Goal: Information Seeking & Learning: Learn about a topic

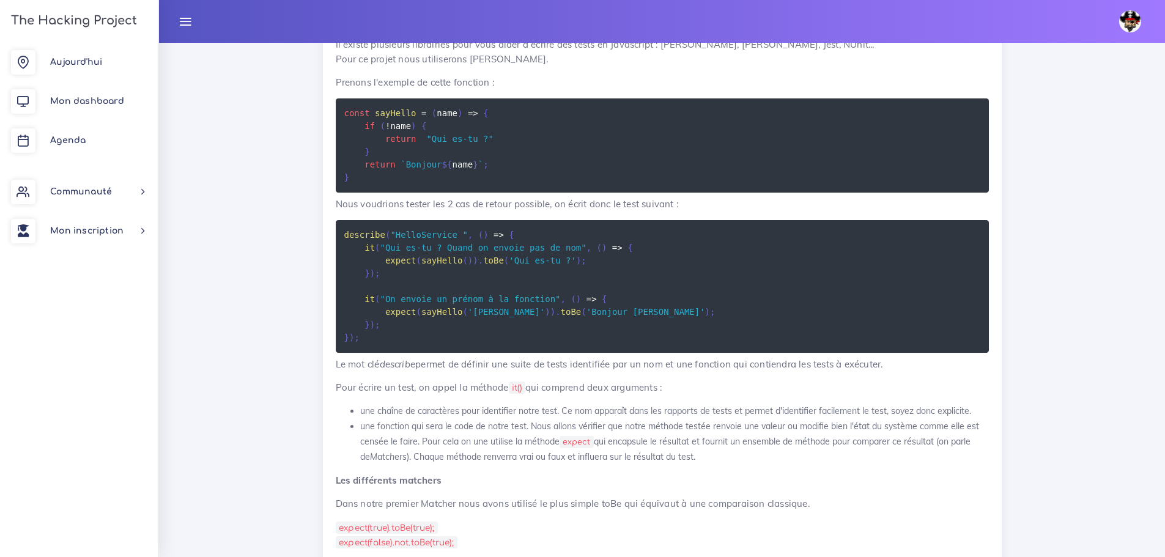
scroll to position [2384, 0]
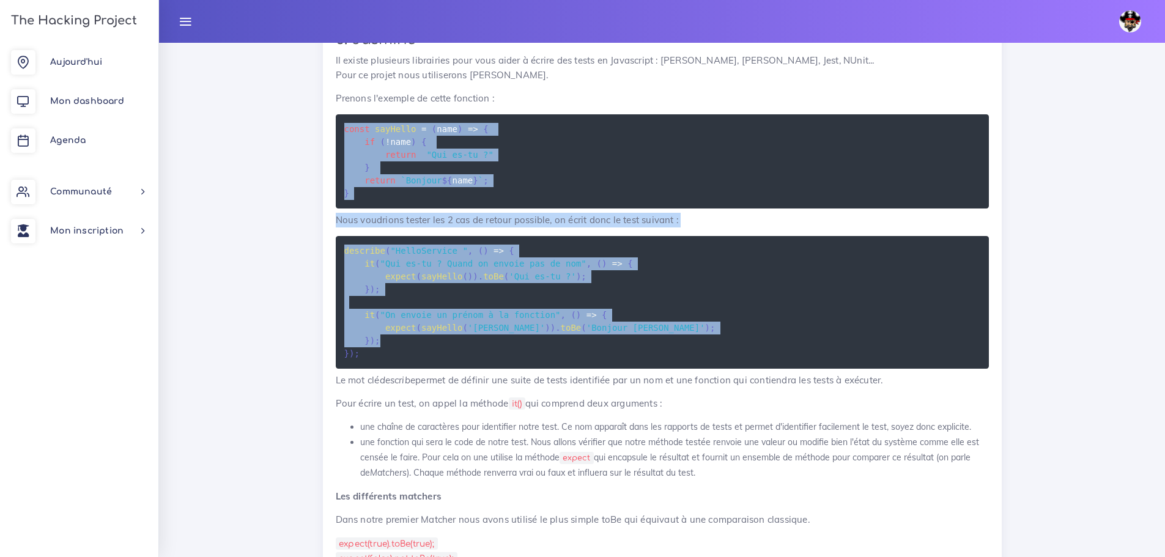
drag, startPoint x: 403, startPoint y: 396, endPoint x: 332, endPoint y: 175, distance: 231.8
click at [332, 175] on div "Les tests unitaires 1. Introduction Le projet d'[DATE] est basé sur l'exercice …" at bounding box center [662, 467] width 679 height 1322
copy div "const sayHello = ( name ) => { if ( ! name ) { return "Qui es-tu ?" } return ` …"
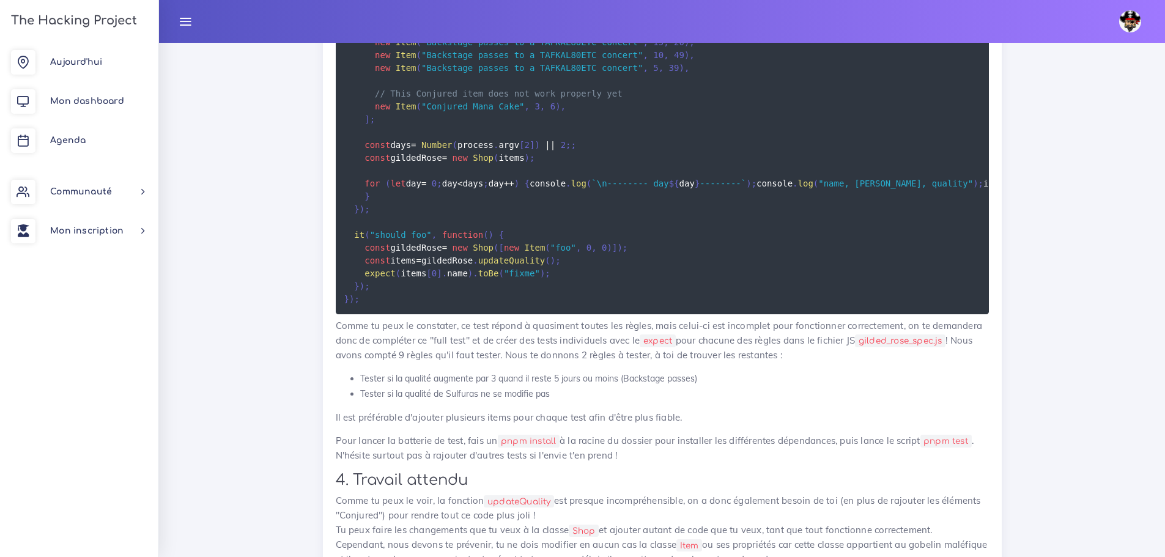
scroll to position [1467, 0]
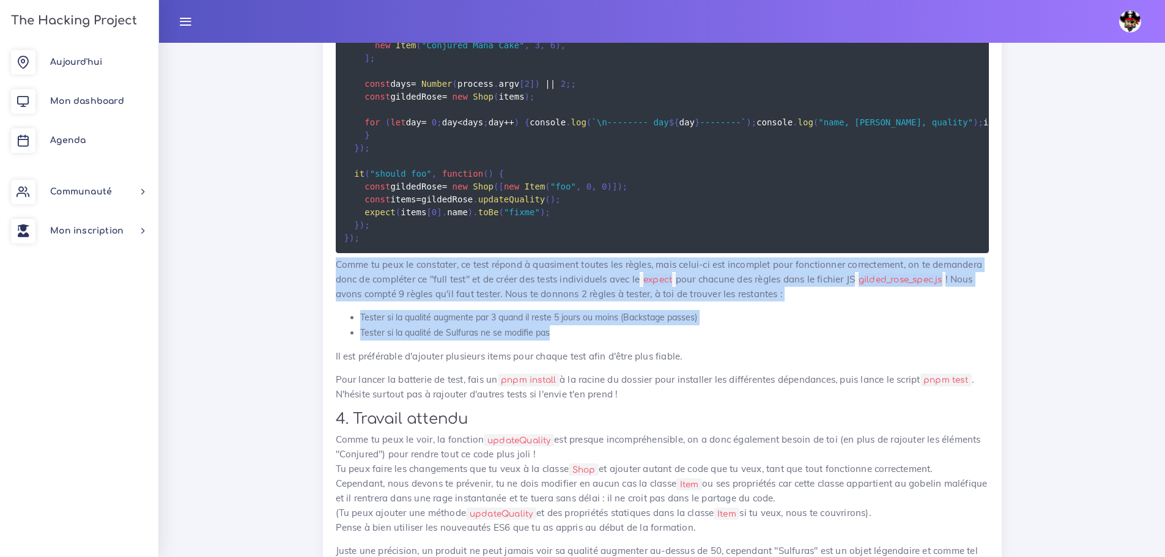
drag, startPoint x: 557, startPoint y: 387, endPoint x: 326, endPoint y: 312, distance: 243.6
copy div "Comme tu peux le constater, ce test répond à quasiment toutes les règles, mais …"
click at [698, 340] on li "Tester si la qualité de Sulfuras ne se modifie pas" at bounding box center [674, 332] width 628 height 15
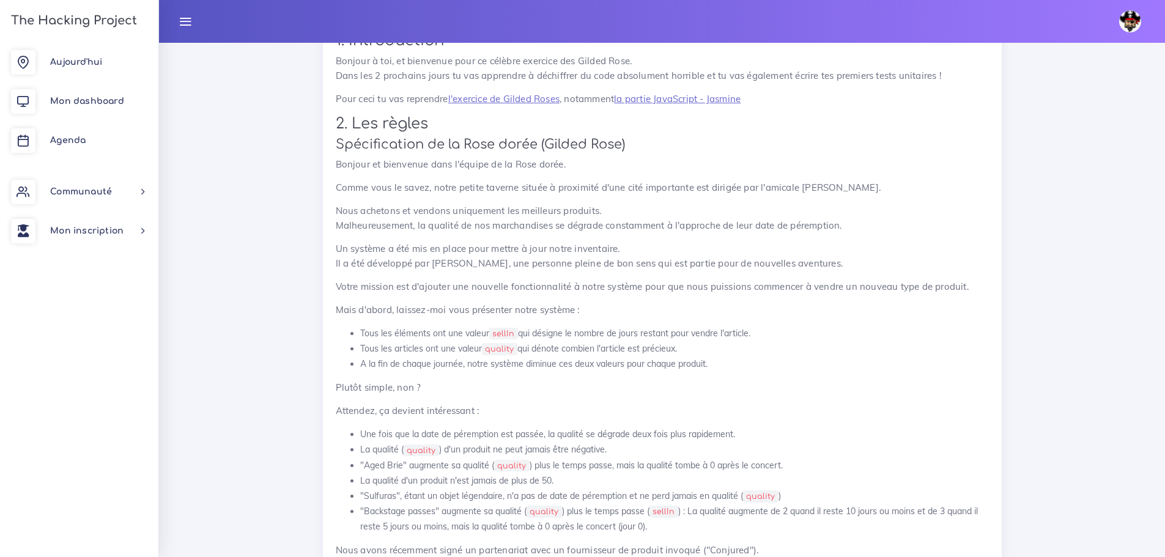
scroll to position [61, 0]
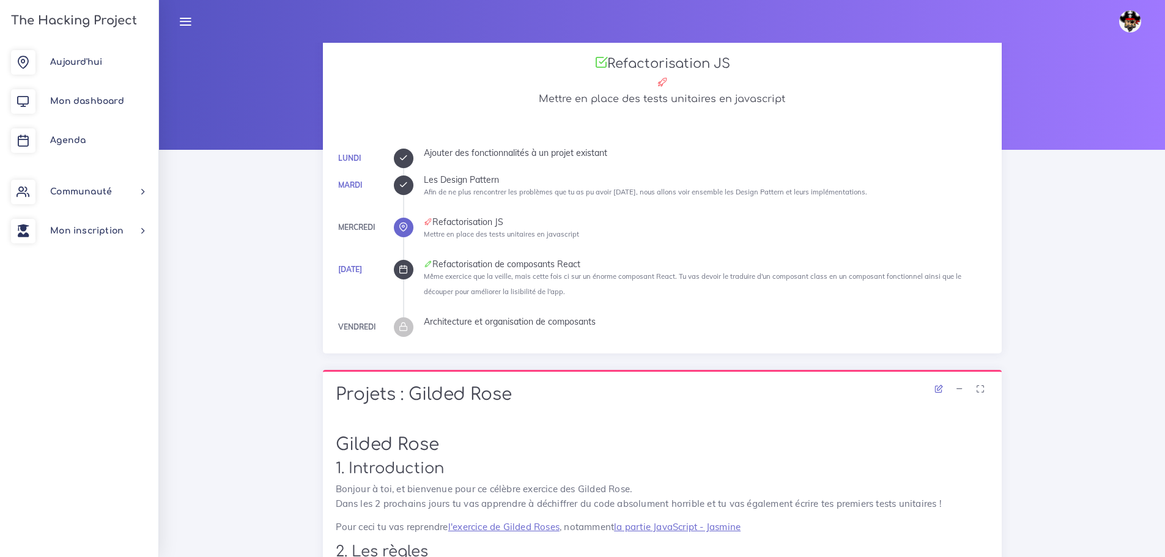
click at [403, 270] on icon at bounding box center [403, 269] width 9 height 9
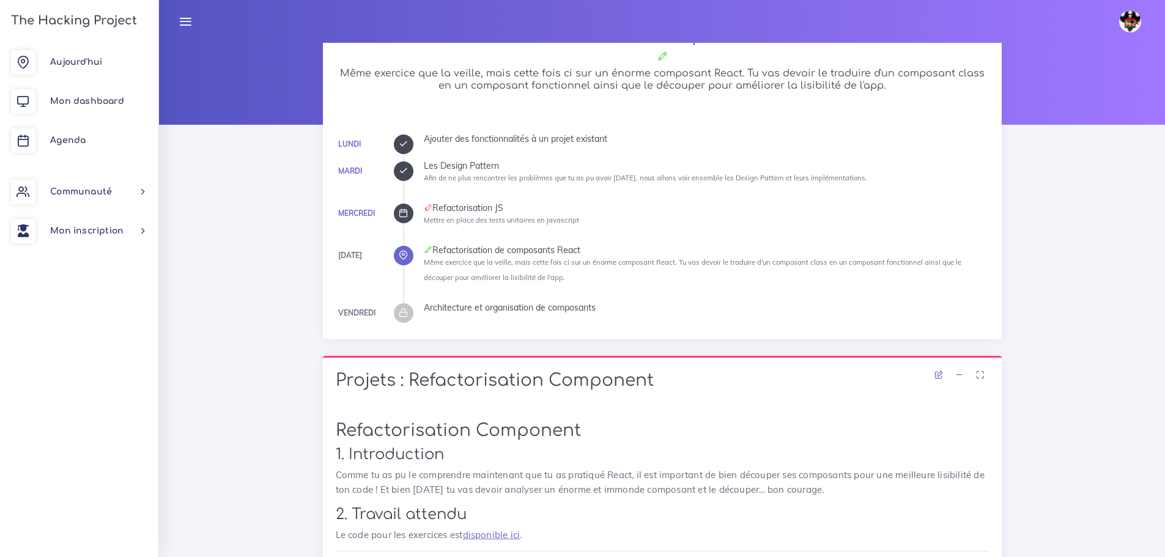
scroll to position [245, 0]
